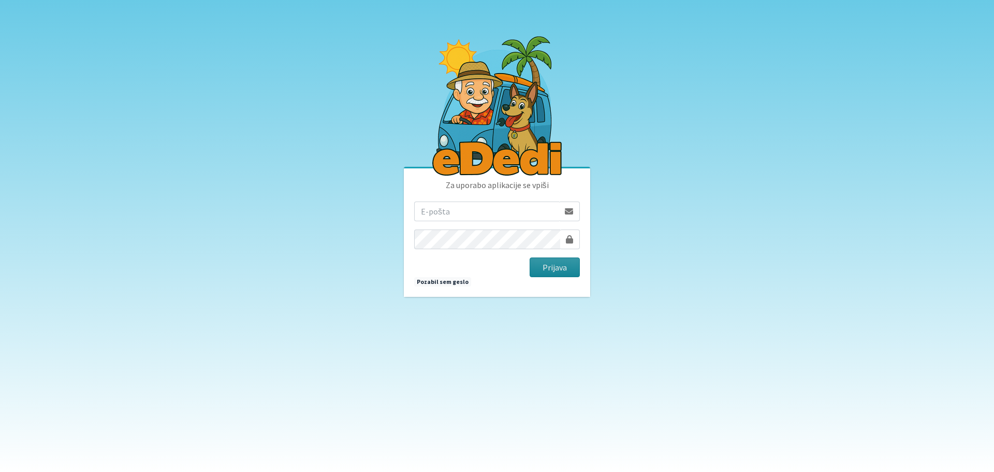
type input "matjaz.hrvatin@gmail.com"
click at [559, 272] on button "Prijava" at bounding box center [555, 267] width 50 height 20
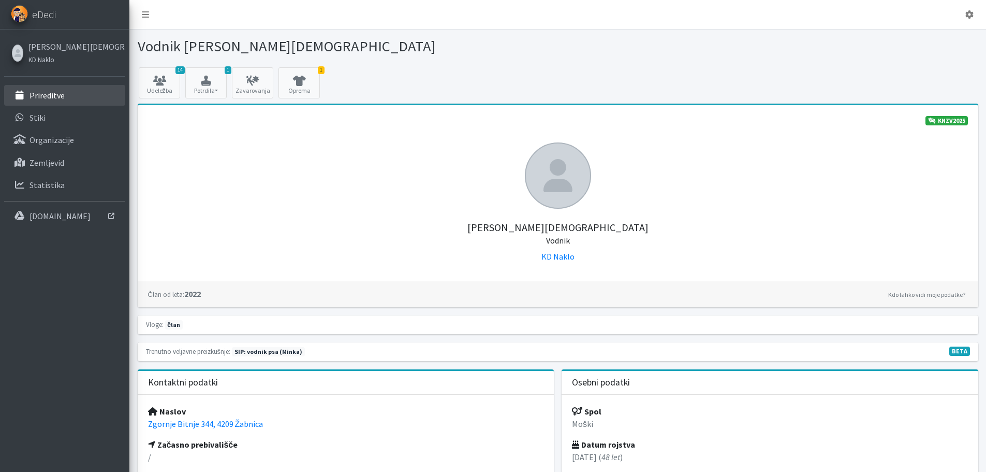
click at [52, 97] on p "Prireditve" at bounding box center [47, 95] width 35 height 10
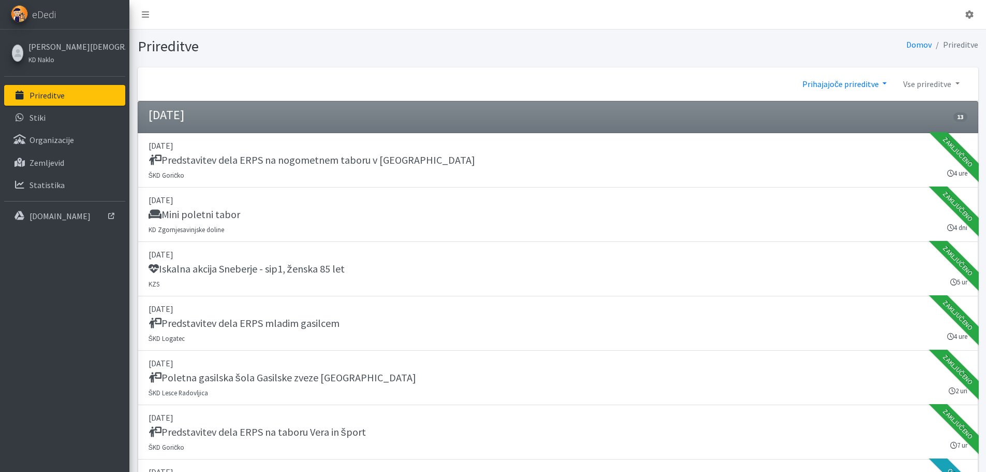
click at [879, 83] on link "Prihajajoče prireditve" at bounding box center [844, 84] width 101 height 21
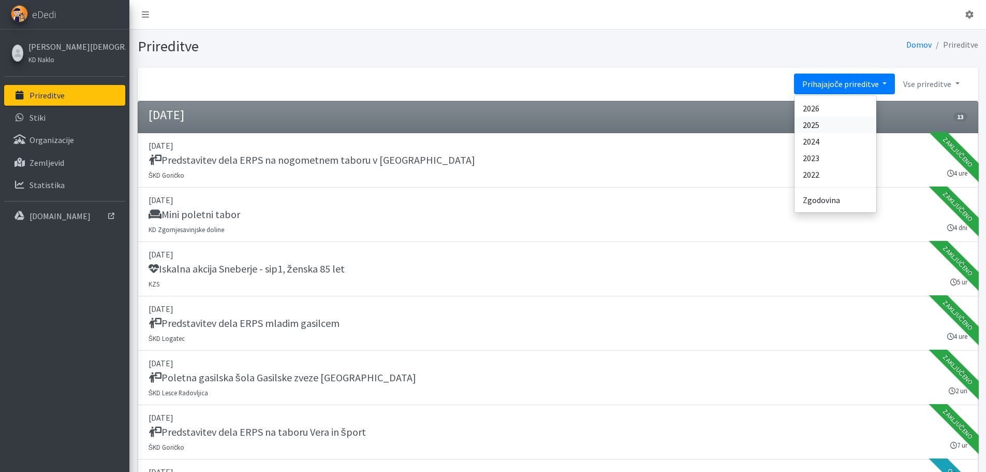
click at [839, 124] on link "2025" at bounding box center [836, 125] width 82 height 17
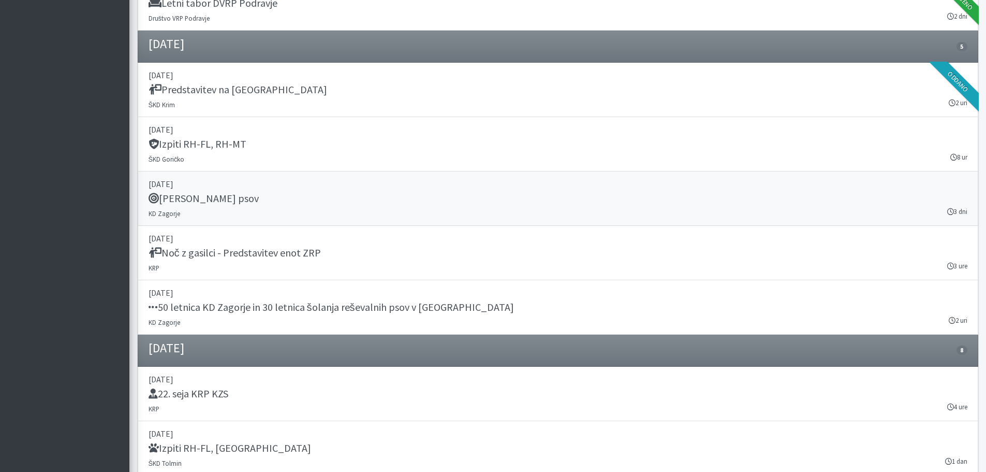
scroll to position [10954, 0]
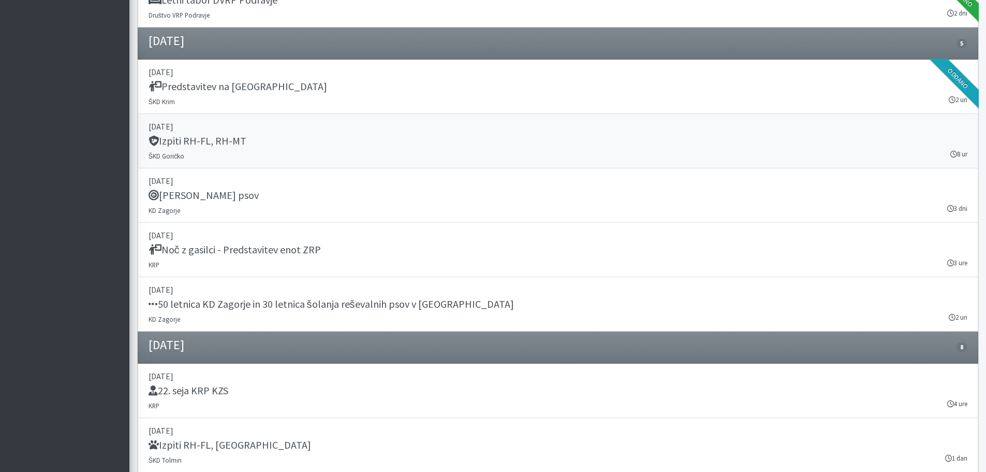
click at [218, 141] on h5 "Izpiti RH-FL, RH-MT" at bounding box center [198, 141] width 98 height 12
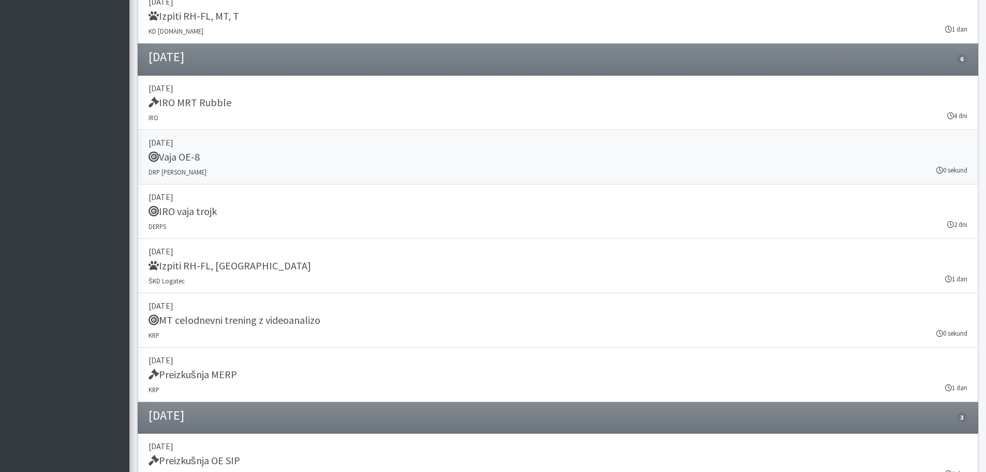
scroll to position [11731, 0]
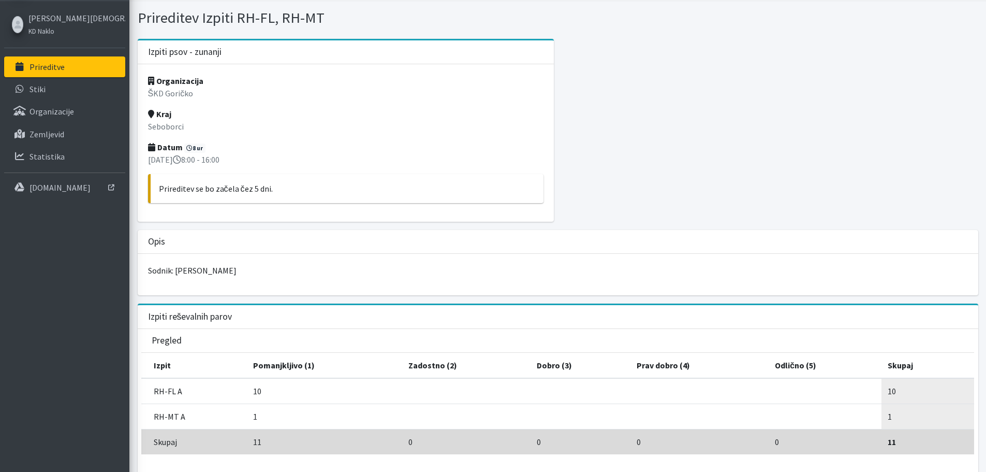
scroll to position [104, 0]
